Goal: Navigation & Orientation: Find specific page/section

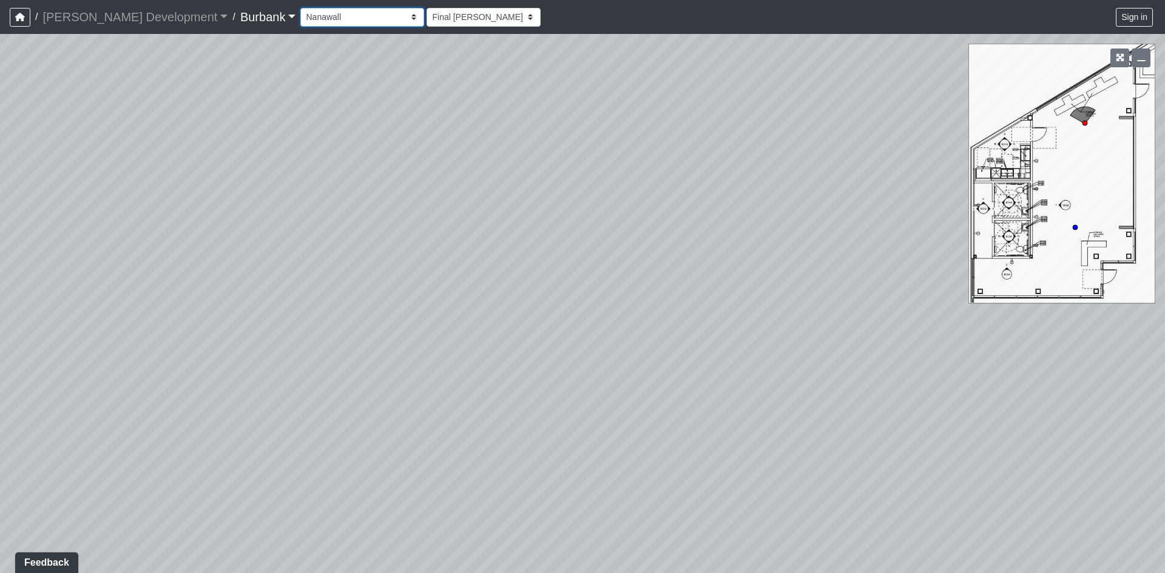
click at [322, 17] on select "Couch Counter Entry Pool Table Seating Cardio Entry Weights Archway Flatscreen …" at bounding box center [362, 17] width 124 height 19
click at [300, 8] on select "Couch Counter Entry Pool Table Seating Cardio Entry Weights Archway Flatscreen …" at bounding box center [362, 17] width 124 height 19
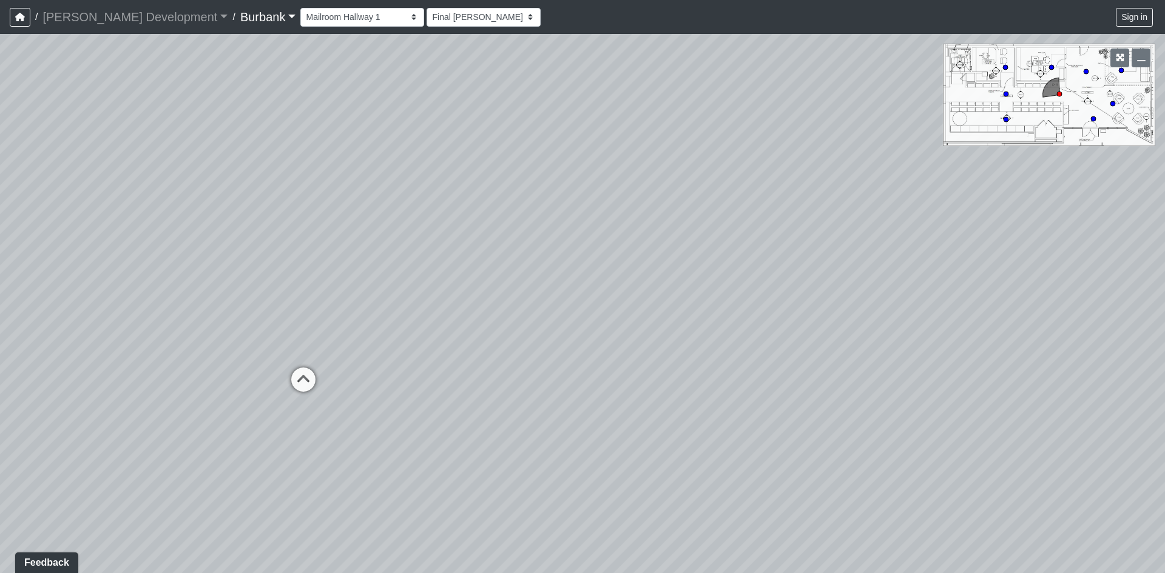
drag, startPoint x: 220, startPoint y: 281, endPoint x: 25, endPoint y: 276, distance: 194.2
click at [152, 280] on div "Loading... B1 - Gallery Link (L4) - Bench Loading... B1 - Gallery Link (L4) - P…" at bounding box center [582, 303] width 1165 height 539
click at [1094, 115] on div "Loading... B1 - Gallery Link (L4) - Bench Loading... B1 - Gallery Link (L4) - P…" at bounding box center [582, 303] width 1165 height 539
click at [1094, 120] on circle at bounding box center [1093, 118] width 5 height 5
drag, startPoint x: 675, startPoint y: 201, endPoint x: 1, endPoint y: 206, distance: 674.0
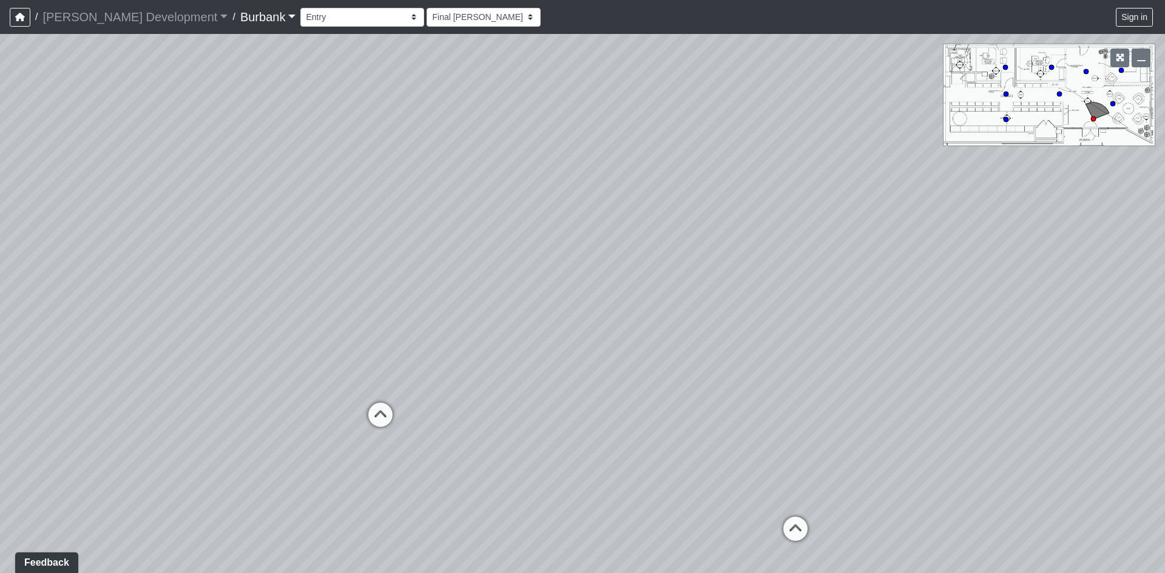
click at [171, 202] on div "Loading... B1 - Gallery Link (L4) - Bench Loading... B1 - Gallery Link (L4) - P…" at bounding box center [582, 303] width 1165 height 539
drag, startPoint x: 207, startPoint y: 206, endPoint x: 317, endPoint y: 425, distance: 245.2
click at [317, 425] on div "Loading... B1 - Gallery Link (L4) - Bench Loading... B1 - Gallery Link (L4) - P…" at bounding box center [582, 303] width 1165 height 539
drag, startPoint x: 280, startPoint y: 390, endPoint x: 591, endPoint y: 431, distance: 313.3
click at [591, 431] on div "Loading... B1 - Gallery Link (L4) - Bench Loading... B1 - Gallery Link (L4) - P…" at bounding box center [582, 303] width 1165 height 539
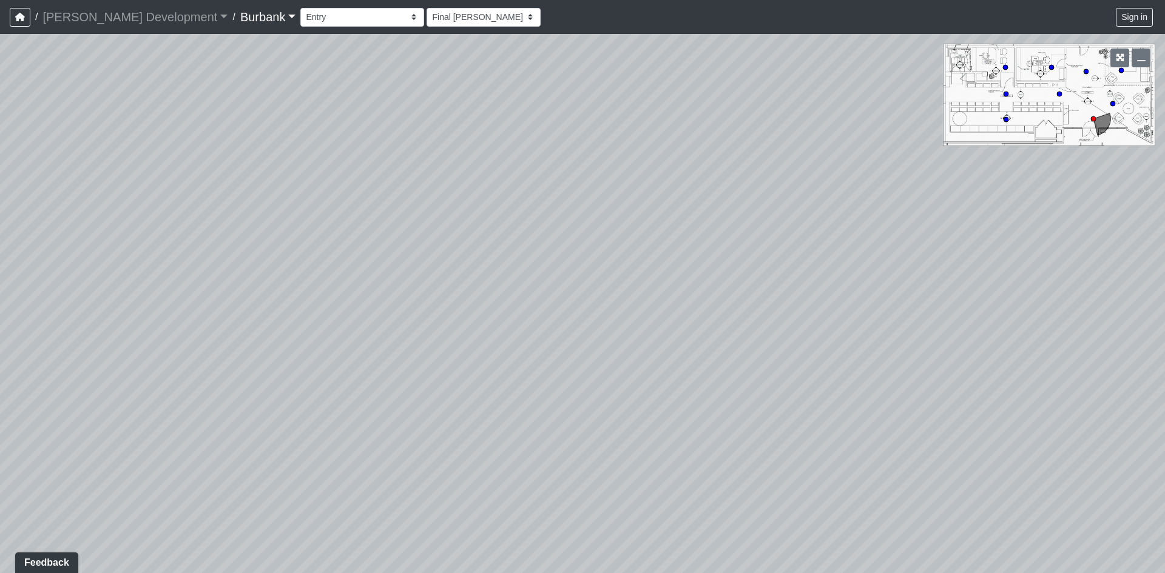
drag, startPoint x: 491, startPoint y: 309, endPoint x: 271, endPoint y: 496, distance: 288.8
click at [445, 494] on div "Loading... B1 - Gallery Link (L4) - Bench Loading... B1 - Gallery Link (L4) - P…" at bounding box center [582, 303] width 1165 height 539
drag, startPoint x: 542, startPoint y: 430, endPoint x: 256, endPoint y: 412, distance: 286.3
click at [306, 412] on div "Loading... B1 - Gallery Link (L4) - Bench Loading... B1 - Gallery Link (L4) - P…" at bounding box center [582, 303] width 1165 height 539
drag, startPoint x: 644, startPoint y: 416, endPoint x: 285, endPoint y: 177, distance: 431.4
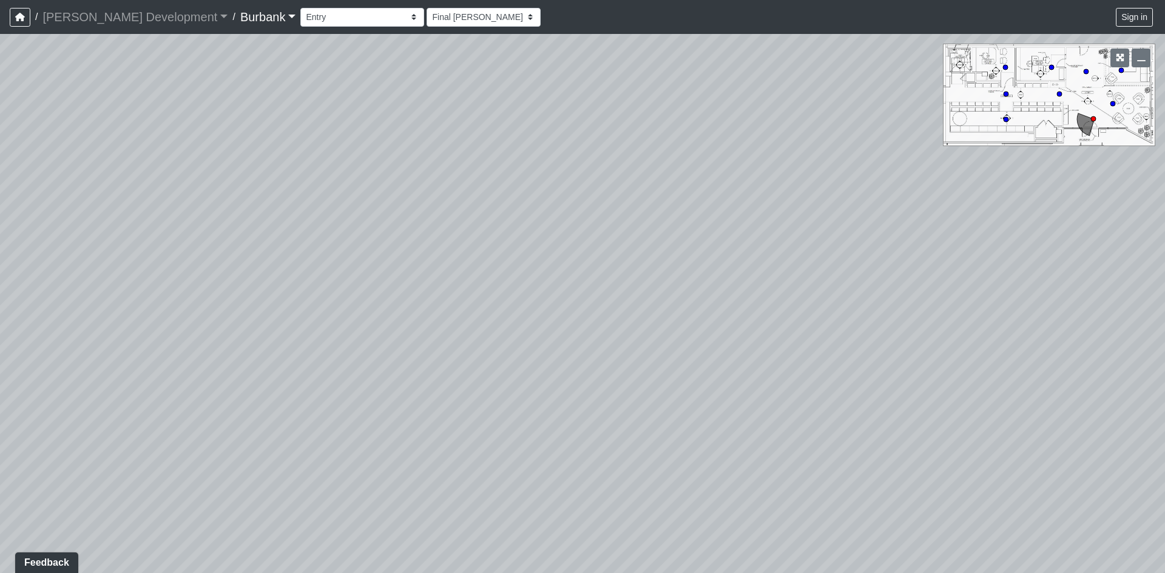
click at [285, 177] on div "Loading... B1 - Gallery Link (L4) - Bench Loading... B1 - Gallery Link (L4) - P…" at bounding box center [582, 303] width 1165 height 539
drag, startPoint x: 769, startPoint y: 291, endPoint x: 703, endPoint y: 255, distance: 74.9
click at [703, 255] on div "Loading... B1 - Gallery Link (L4) - Bench Loading... B1 - Gallery Link (L4) - P…" at bounding box center [582, 303] width 1165 height 539
click at [313, 29] on div "Couch Counter Entry Pool Table Seating Cardio Entry Weights Archway Flatscreen …" at bounding box center [727, 17] width 855 height 24
click at [321, 20] on select "Couch Counter Entry Pool Table Seating Cardio Entry Weights Archway Flatscreen …" at bounding box center [362, 17] width 124 height 19
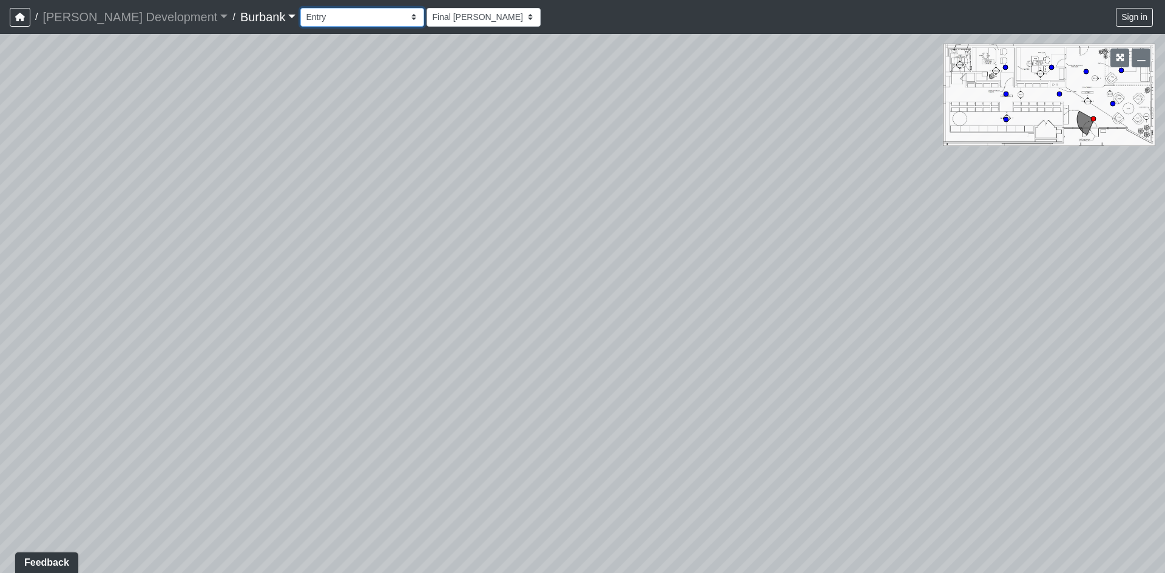
click at [300, 8] on select "Couch Counter Entry Pool Table Seating Cardio Entry Weights Archway Flatscreen …" at bounding box center [362, 17] width 124 height 19
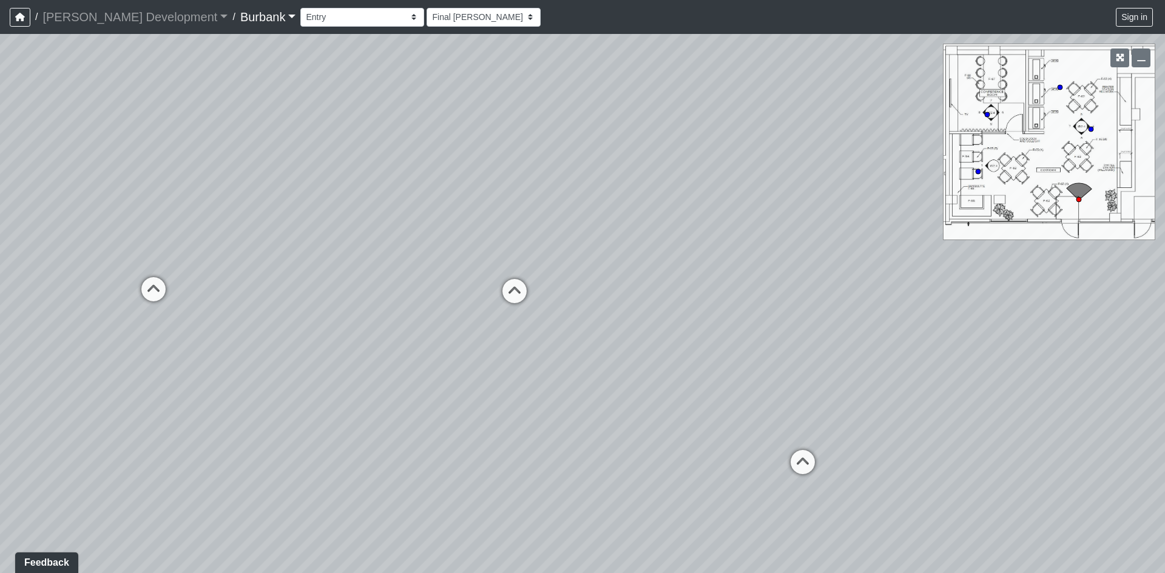
drag, startPoint x: 783, startPoint y: 262, endPoint x: 766, endPoint y: 260, distance: 17.7
click at [766, 260] on div "Loading... B1 - Gallery Link (L4) - Bench Loading... B1 - Gallery Link (L4) - P…" at bounding box center [582, 303] width 1165 height 539
click at [332, 20] on select "Couch Counter Entry Pool Table Seating Cardio Entry Weights Archway Flatscreen …" at bounding box center [362, 17] width 124 height 19
click at [300, 8] on select "Couch Counter Entry Pool Table Seating Cardio Entry Weights Archway Flatscreen …" at bounding box center [362, 17] width 124 height 19
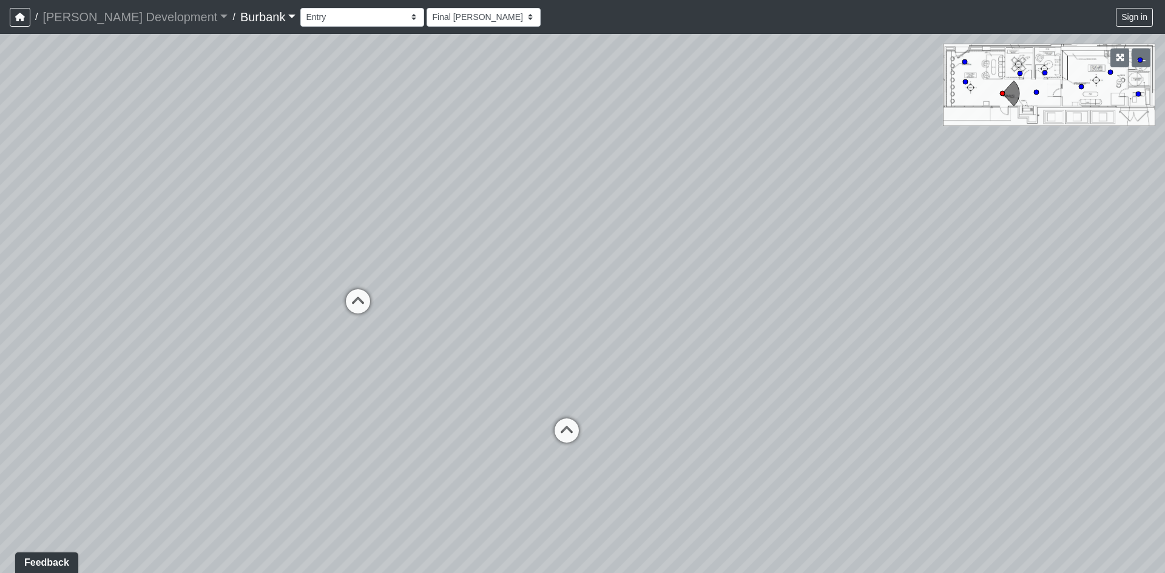
click at [588, 416] on div "Loading... B1 - Gallery Link (L4) - Bench Loading... B1 - Gallery Link (L4) - P…" at bounding box center [582, 303] width 1165 height 539
click at [574, 428] on icon at bounding box center [566, 437] width 36 height 36
click at [610, 301] on icon at bounding box center [606, 310] width 36 height 36
drag, startPoint x: 510, startPoint y: 309, endPoint x: 1121, endPoint y: 321, distance: 611.0
click at [1121, 321] on div "Loading... B1 - Gallery Link (L4) - Bench Loading... B1 - Gallery Link (L4) - P…" at bounding box center [582, 303] width 1165 height 539
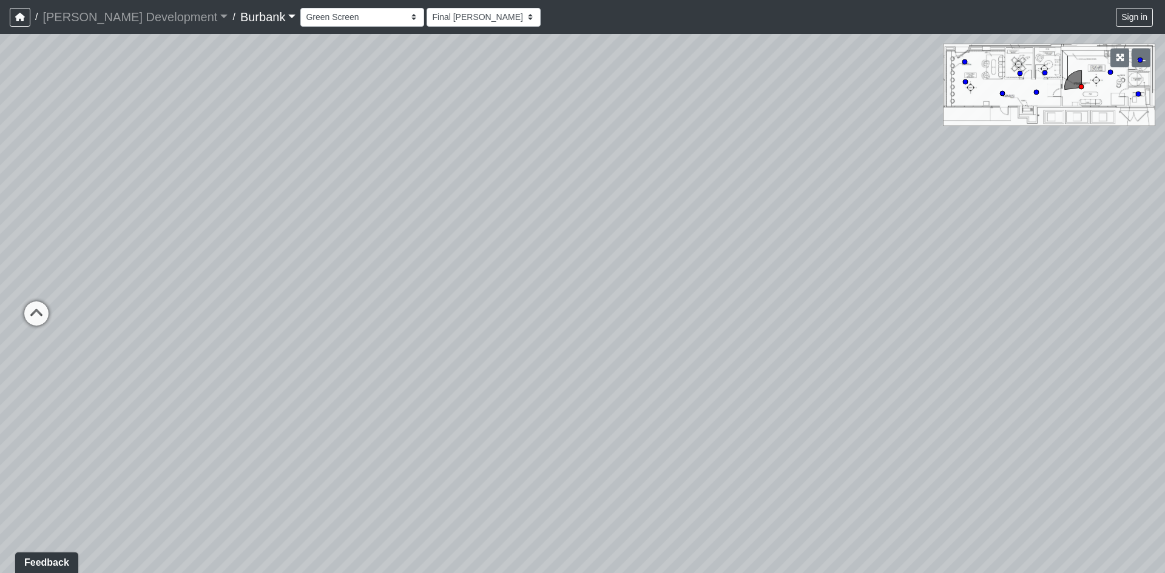
drag, startPoint x: 689, startPoint y: 328, endPoint x: 645, endPoint y: 474, distance: 152.0
click at [647, 474] on div "Loading... B1 - Gallery Link (L4) - Bench Loading... B1 - Gallery Link (L4) - P…" at bounding box center [582, 303] width 1165 height 539
drag, startPoint x: 783, startPoint y: 374, endPoint x: 400, endPoint y: 264, distance: 397.6
click at [400, 264] on div "Loading... B1 - Gallery Link (L4) - Bench Loading... B1 - Gallery Link (L4) - P…" at bounding box center [582, 303] width 1165 height 539
click at [1113, 73] on circle at bounding box center [1110, 72] width 5 height 5
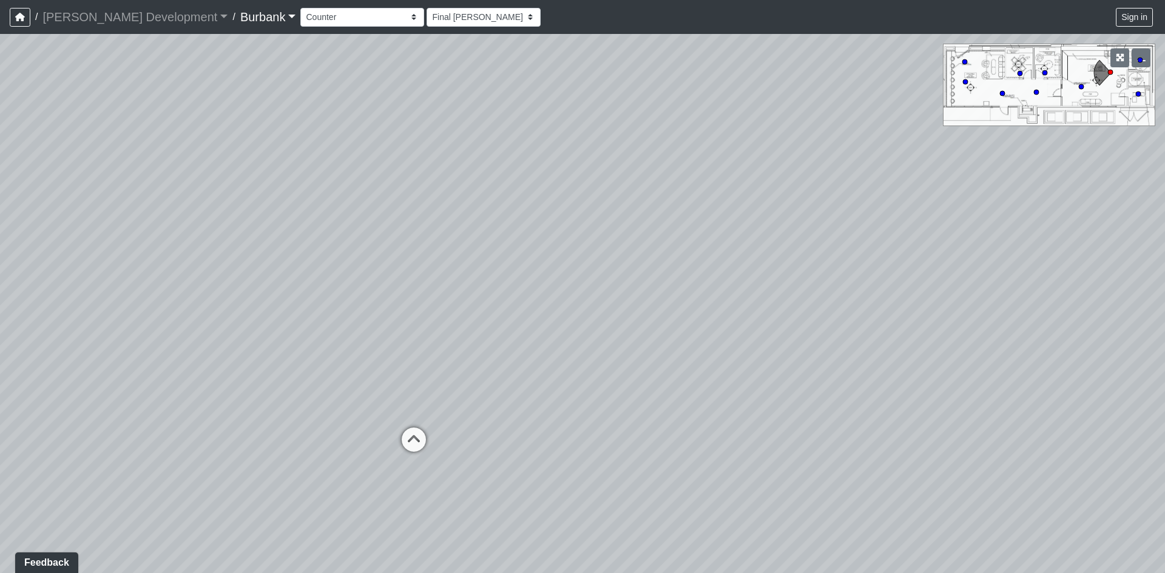
drag, startPoint x: 734, startPoint y: 168, endPoint x: 1036, endPoint y: 164, distance: 302.1
click at [1036, 164] on div "Loading... B1 - Gallery Link (L4) - Bench Loading... B1 - Gallery Link (L4) - P…" at bounding box center [582, 303] width 1165 height 539
drag, startPoint x: 911, startPoint y: 180, endPoint x: 334, endPoint y: 211, distance: 577.1
click at [345, 209] on div "Loading... B1 - Gallery Link (L4) - Bench Loading... B1 - Gallery Link (L4) - P…" at bounding box center [582, 303] width 1165 height 539
drag, startPoint x: 348, startPoint y: 257, endPoint x: 952, endPoint y: 540, distance: 667.3
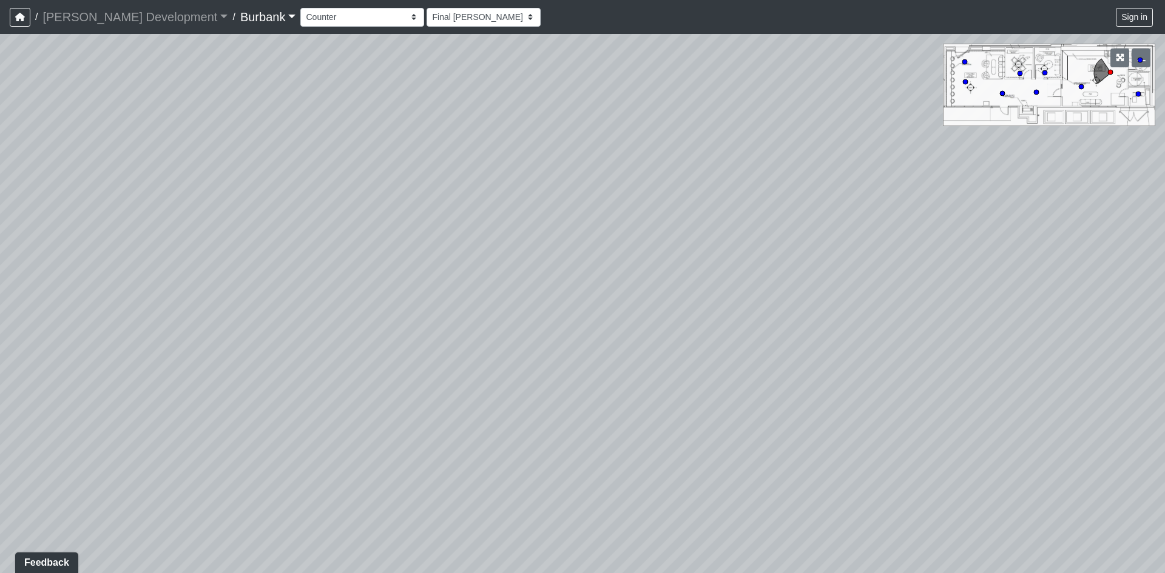
click at [952, 540] on div "Loading... B1 - Gallery Link (L4) - Bench Loading... B1 - Gallery Link (L4) - P…" at bounding box center [582, 303] width 1165 height 539
drag, startPoint x: 499, startPoint y: 180, endPoint x: 675, endPoint y: 266, distance: 196.4
click at [675, 266] on div "Loading... B1 - Gallery Link (L4) - Bench Loading... B1 - Gallery Link (L4) - P…" at bounding box center [582, 303] width 1165 height 539
drag, startPoint x: 815, startPoint y: 394, endPoint x: 588, endPoint y: 221, distance: 285.7
click at [588, 221] on div "Loading... B1 - Gallery Link (L4) - Bench Loading... B1 - Gallery Link (L4) - P…" at bounding box center [582, 303] width 1165 height 539
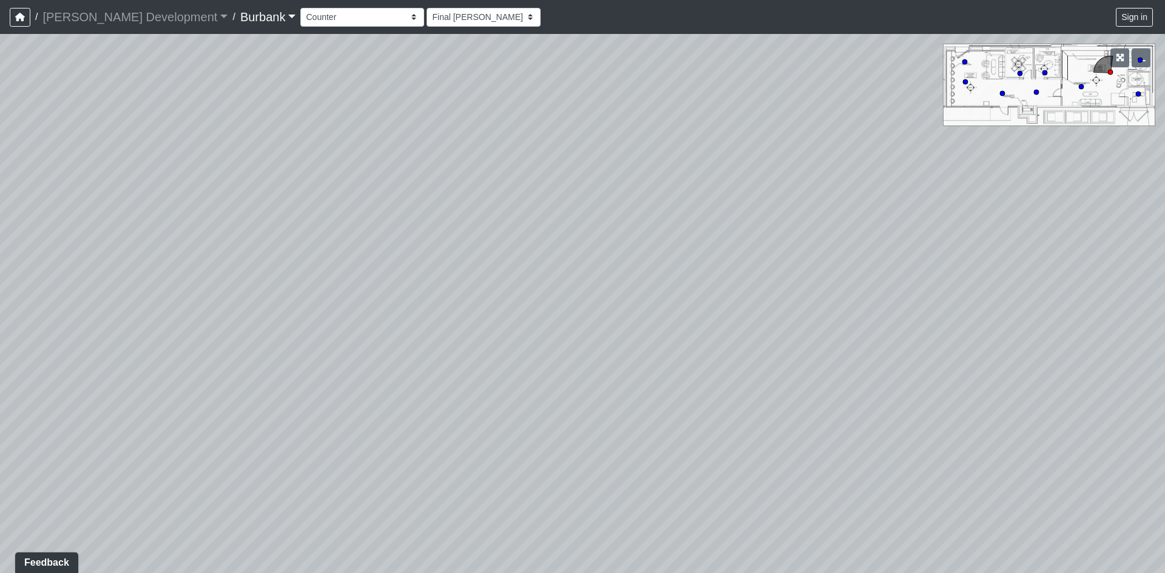
drag, startPoint x: 515, startPoint y: 288, endPoint x: 798, endPoint y: 268, distance: 283.9
click at [781, 272] on div "Loading... B1 - Gallery Link (L4) - Bench Loading... B1 - Gallery Link (L4) - P…" at bounding box center [582, 303] width 1165 height 539
drag, startPoint x: 590, startPoint y: 258, endPoint x: 1003, endPoint y: 262, distance: 413.1
click at [1031, 260] on div "Loading... B1 - Gallery Link (L4) - Bench Loading... B1 - Gallery Link (L4) - P…" at bounding box center [582, 303] width 1165 height 539
drag, startPoint x: 807, startPoint y: 277, endPoint x: 761, endPoint y: 361, distance: 95.3
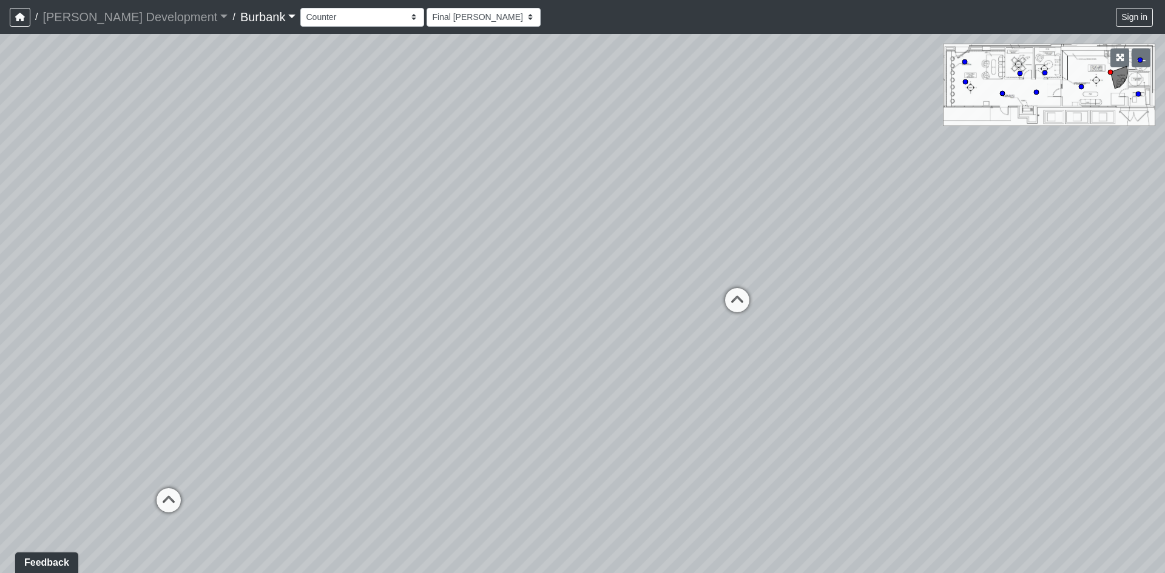
click at [761, 361] on div "Loading... B1 - Gallery Link (L4) - Bench Loading... B1 - Gallery Link (L4) - P…" at bounding box center [582, 303] width 1165 height 539
drag, startPoint x: 764, startPoint y: 343, endPoint x: 1145, endPoint y: 275, distance: 386.3
click at [1141, 277] on div "Loading... B1 - Gallery Link (L4) - Bench Loading... B1 - Gallery Link (L4) - P…" at bounding box center [582, 303] width 1165 height 539
click at [673, 373] on div "Make-Up Room" at bounding box center [706, 385] width 80 height 24
drag, startPoint x: 577, startPoint y: 321, endPoint x: 1000, endPoint y: 312, distance: 422.9
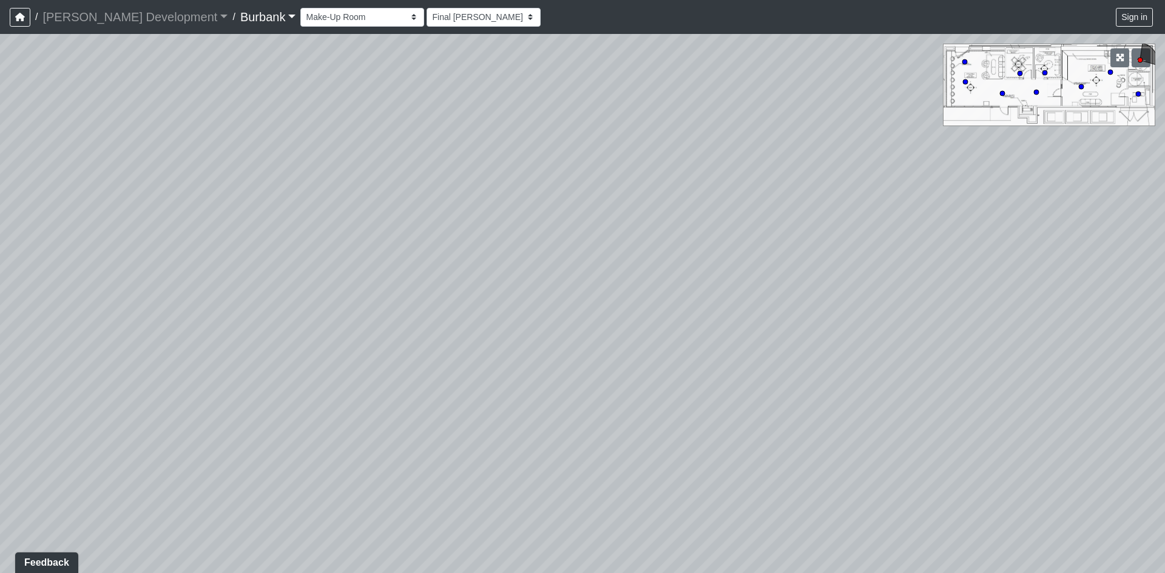
click at [983, 316] on div "Loading... B1 - Gallery Link (L4) - Bench Loading... B1 - Gallery Link (L4) - P…" at bounding box center [582, 303] width 1165 height 539
drag, startPoint x: 730, startPoint y: 359, endPoint x: 588, endPoint y: 414, distance: 152.9
click at [605, 408] on div "Loading... B1 - Gallery Link (L4) - Bench Loading... B1 - Gallery Link (L4) - P…" at bounding box center [582, 303] width 1165 height 539
drag, startPoint x: 738, startPoint y: 361, endPoint x: 773, endPoint y: 149, distance: 214.6
click at [773, 149] on div "Loading... B1 - Gallery Link (L4) - Bench Loading... B1 - Gallery Link (L4) - P…" at bounding box center [582, 303] width 1165 height 539
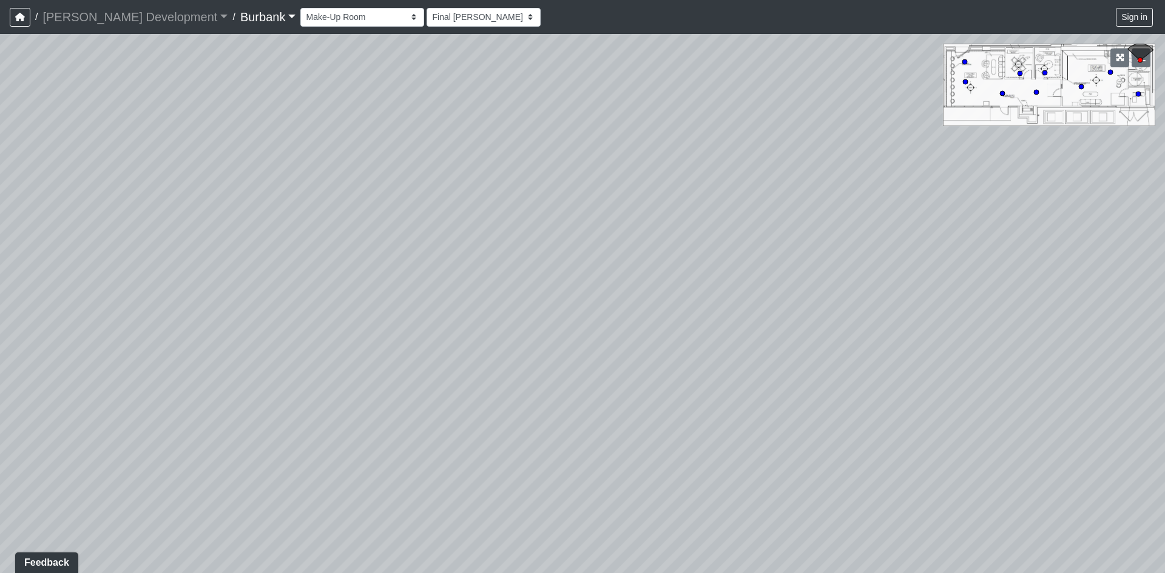
drag, startPoint x: 682, startPoint y: 144, endPoint x: 1162, endPoint y: 183, distance: 481.4
click at [1164, 183] on html "/ [PERSON_NAME] Development [PERSON_NAME] Development Loading... / Burbank Burb…" at bounding box center [582, 286] width 1165 height 573
drag, startPoint x: 693, startPoint y: 259, endPoint x: 516, endPoint y: 184, distance: 193.0
click at [516, 184] on div "Loading... B1 - Gallery Link (L4) - Bench Loading... B1 - Gallery Link (L4) - P…" at bounding box center [582, 303] width 1165 height 539
click at [673, 373] on div "Loading... B1 - Gallery Link (L4) - Bench Loading... B1 - Gallery Link (L4) - P…" at bounding box center [582, 303] width 1165 height 539
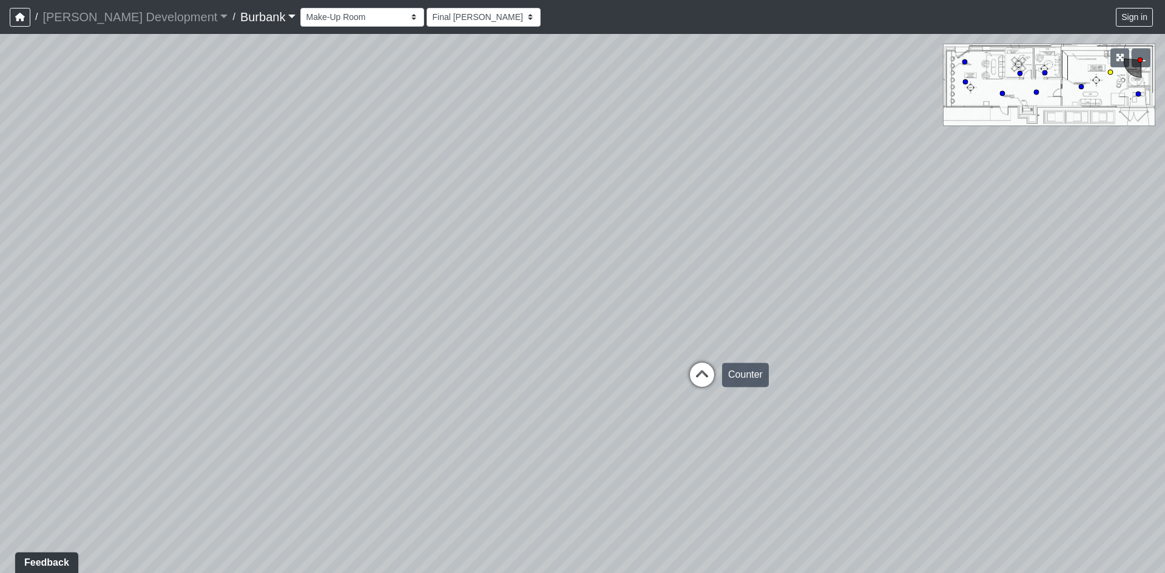
click at [690, 369] on icon at bounding box center [702, 381] width 36 height 36
click at [673, 377] on icon at bounding box center [679, 377] width 36 height 36
click at [729, 240] on div "Loading... B1 - Gallery Link (L4) - Bench Loading... B1 - Gallery Link (L4) - P…" at bounding box center [582, 303] width 1165 height 539
click at [741, 226] on icon at bounding box center [749, 236] width 36 height 36
drag, startPoint x: 872, startPoint y: 234, endPoint x: 673, endPoint y: 259, distance: 200.0
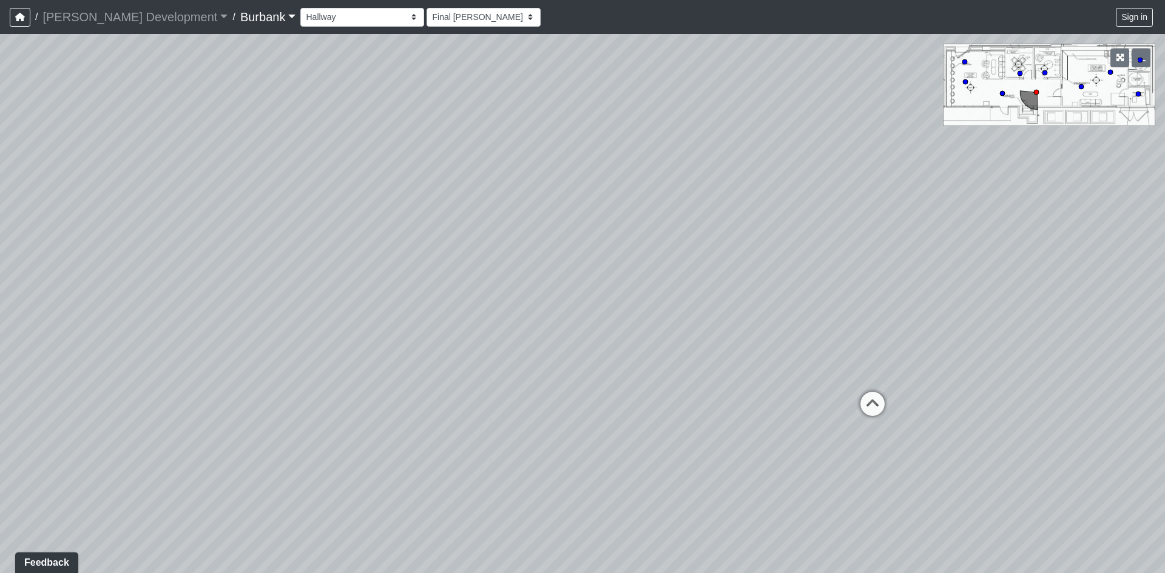
click at [675, 257] on div "Loading... B1 - Gallery Link (L4) - Bench Loading... B1 - Gallery Link (L4) - P…" at bounding box center [582, 303] width 1165 height 539
click at [668, 400] on icon at bounding box center [653, 409] width 36 height 36
select select "966acjv8ELDNQ1d2Ue2wEy"
drag, startPoint x: 828, startPoint y: 301, endPoint x: 634, endPoint y: 429, distance: 232.5
click at [693, 396] on div "Loading... B1 - Gallery Link (L4) - Bench Loading... B1 - Gallery Link (L4) - P…" at bounding box center [582, 303] width 1165 height 539
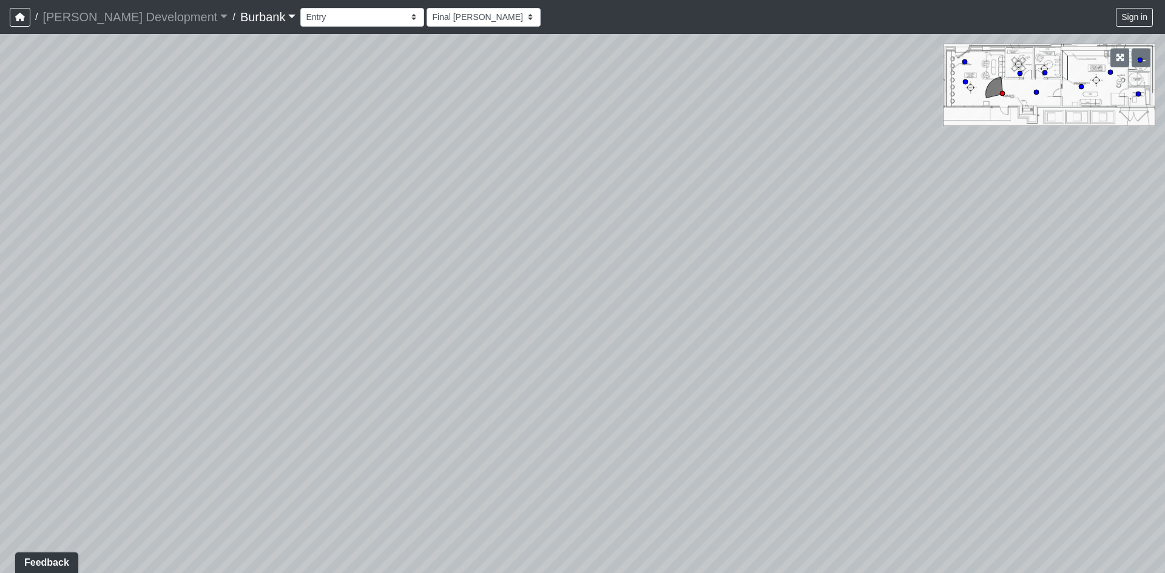
drag, startPoint x: 769, startPoint y: 406, endPoint x: 655, endPoint y: 320, distance: 142.6
click at [655, 320] on div "Loading... B1 - Gallery Link (L4) - Bench Loading... B1 - Gallery Link (L4) - P…" at bounding box center [582, 303] width 1165 height 539
drag, startPoint x: 1179, startPoint y: 221, endPoint x: 1196, endPoint y: 219, distance: 17.1
click at [1164, 219] on html "/ [PERSON_NAME] Development [PERSON_NAME] Development Loading... / Burbank Burb…" at bounding box center [582, 286] width 1165 height 573
drag, startPoint x: 582, startPoint y: 183, endPoint x: 476, endPoint y: 305, distance: 162.1
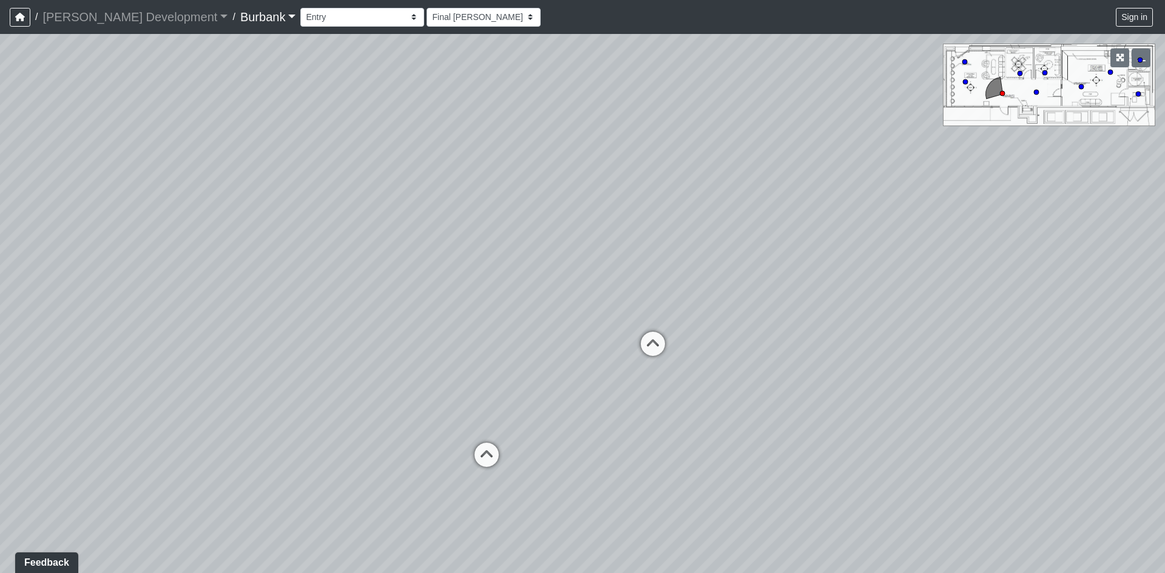
click at [476, 305] on div "Loading... B1 - Gallery Link (L4) - Bench Loading... B1 - Gallery Link (L4) - P…" at bounding box center [582, 303] width 1165 height 539
drag, startPoint x: 635, startPoint y: 346, endPoint x: 460, endPoint y: 349, distance: 174.1
click at [462, 349] on div "Loading... B1 - Gallery Link (L4) - Bench Loading... B1 - Gallery Link (L4) - P…" at bounding box center [582, 303] width 1165 height 539
drag, startPoint x: 943, startPoint y: 278, endPoint x: 764, endPoint y: 230, distance: 184.8
click at [764, 230] on div "Loading... B1 - Gallery Link (L4) - Bench Loading... B1 - Gallery Link (L4) - P…" at bounding box center [582, 303] width 1165 height 539
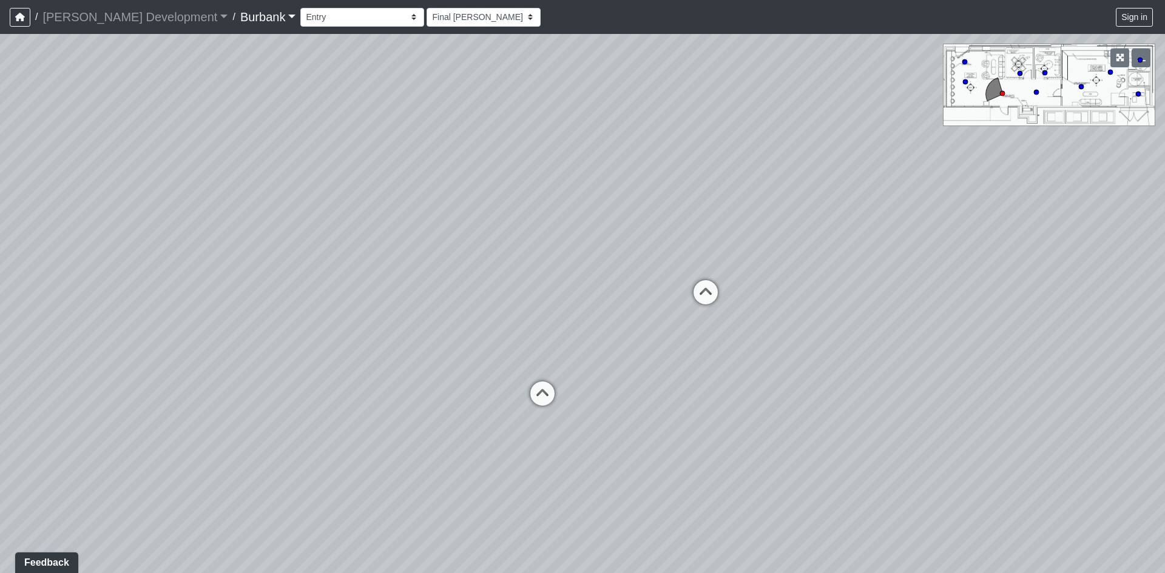
drag, startPoint x: 621, startPoint y: 277, endPoint x: 887, endPoint y: 244, distance: 267.7
click at [887, 244] on div "Loading... B1 - Gallery Link (L4) - Bench Loading... B1 - Gallery Link (L4) - P…" at bounding box center [582, 303] width 1165 height 539
